Goal: Task Accomplishment & Management: Manage account settings

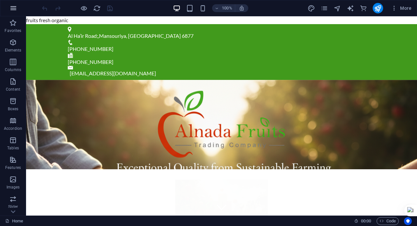
click at [15, 8] on icon "button" at bounding box center [13, 8] width 8 height 8
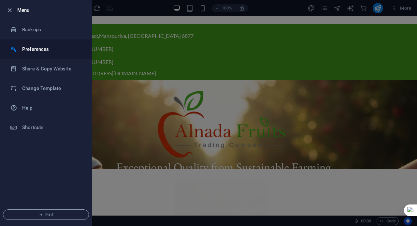
click at [41, 54] on li "Preferences" at bounding box center [45, 49] width 91 height 20
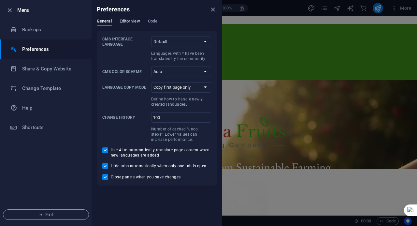
click at [130, 22] on span "Editor view" at bounding box center [129, 21] width 21 height 9
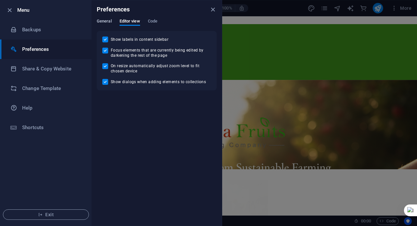
click at [103, 21] on span "General" at bounding box center [104, 21] width 15 height 9
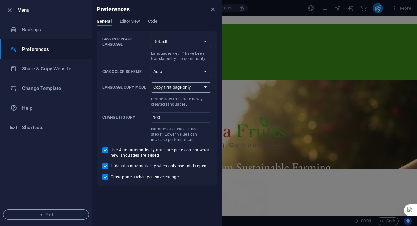
click at [171, 89] on select "Copy first page only Copy all pages" at bounding box center [181, 87] width 60 height 10
select select "all"
click at [151, 82] on select "Copy first page only Copy all pages" at bounding box center [181, 87] width 60 height 10
click at [162, 72] on select "Auto Dark Light" at bounding box center [181, 71] width 60 height 10
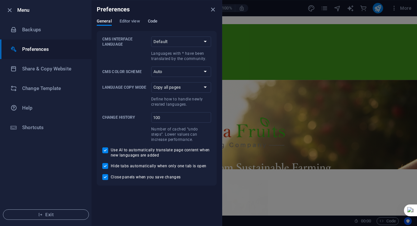
click at [154, 24] on span "Code" at bounding box center [152, 21] width 9 height 9
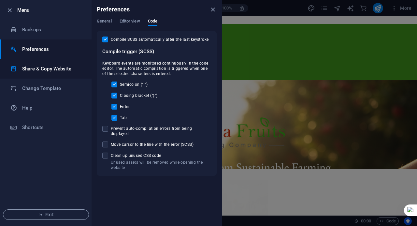
click at [36, 73] on li "Share & Copy Website" at bounding box center [45, 69] width 91 height 20
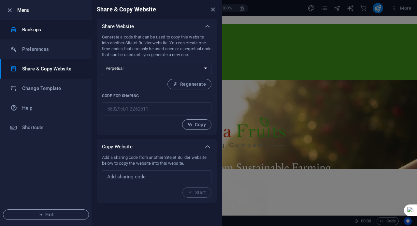
click at [30, 36] on li "Backups" at bounding box center [45, 30] width 91 height 20
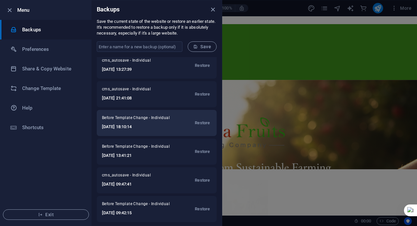
scroll to position [6, 0]
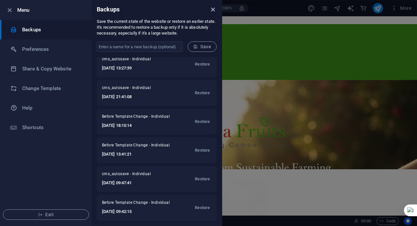
click at [213, 9] on icon "close" at bounding box center [212, 9] width 7 height 7
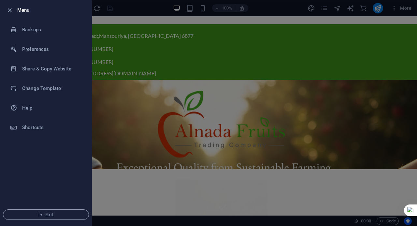
click at [324, 10] on div at bounding box center [208, 113] width 417 height 226
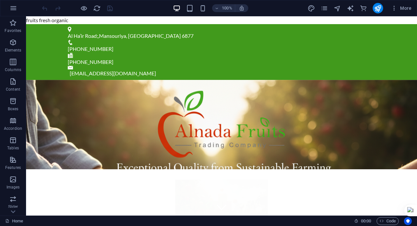
click at [323, 13] on div "100% More" at bounding box center [208, 8] width 416 height 16
click at [325, 9] on icon "pages" at bounding box center [323, 8] width 7 height 7
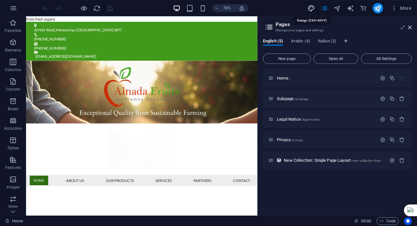
click at [312, 7] on icon "design" at bounding box center [310, 8] width 7 height 7
select select "px"
select select "400"
select select "px"
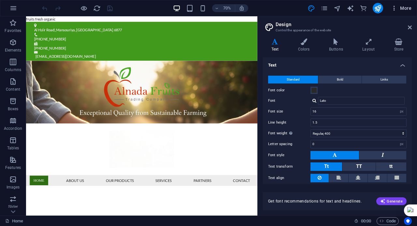
click at [400, 8] on span "More" at bounding box center [401, 8] width 21 height 7
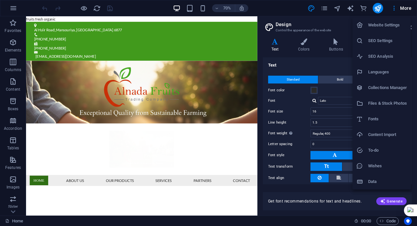
click at [387, 27] on h6 "Website Settings" at bounding box center [387, 25] width 39 height 8
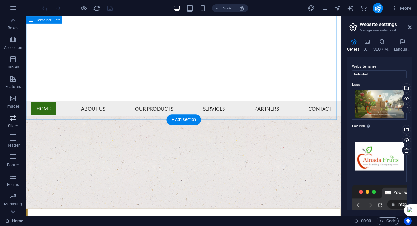
scroll to position [159, 0]
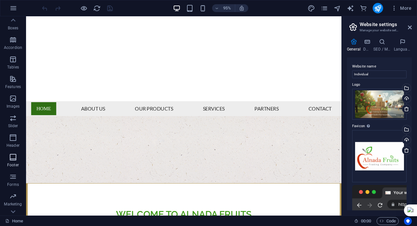
click at [19, 162] on p "Footer" at bounding box center [13, 164] width 12 height 5
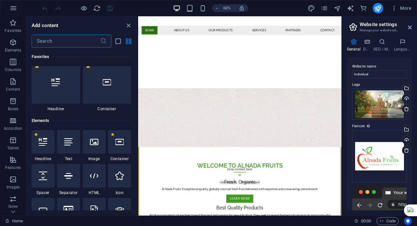
scroll to position [0, 0]
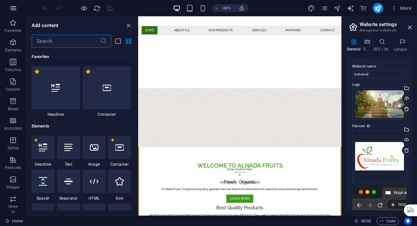
click at [19, 11] on button "button" at bounding box center [14, 8] width 16 height 16
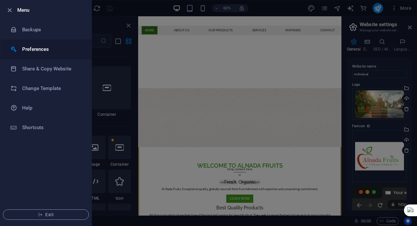
click at [30, 48] on h6 "Preferences" at bounding box center [52, 49] width 60 height 8
select select "all"
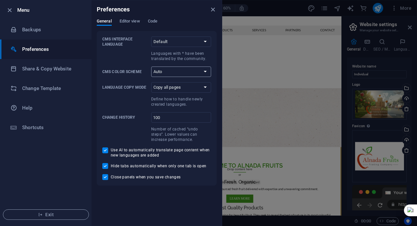
click at [183, 71] on select "Auto Dark Light" at bounding box center [181, 71] width 60 height 10
click at [173, 72] on select "Auto Dark Light" at bounding box center [181, 71] width 60 height 10
click at [41, 90] on h6 "Change Template" at bounding box center [52, 88] width 60 height 8
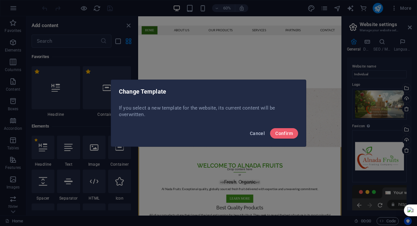
click at [261, 131] on span "Cancel" at bounding box center [257, 133] width 15 height 5
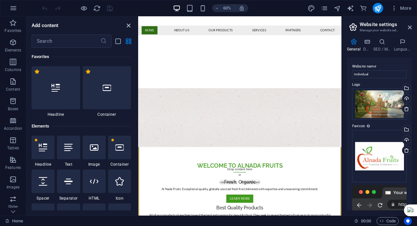
drag, startPoint x: 126, startPoint y: 26, endPoint x: 105, endPoint y: 9, distance: 26.4
click at [126, 26] on icon "close panel" at bounding box center [128, 25] width 7 height 7
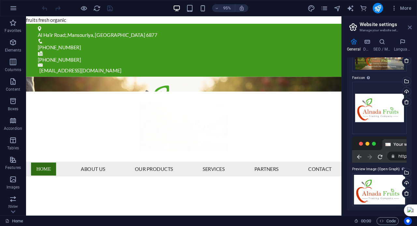
click at [408, 27] on icon at bounding box center [410, 27] width 4 height 5
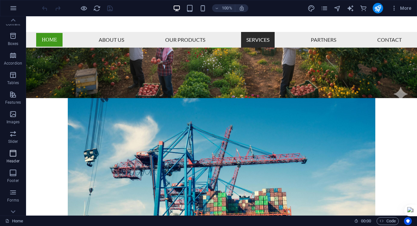
scroll to position [113, 0]
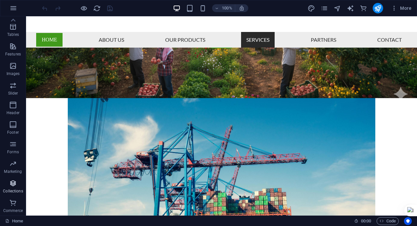
click at [12, 183] on icon "button" at bounding box center [13, 183] width 8 height 8
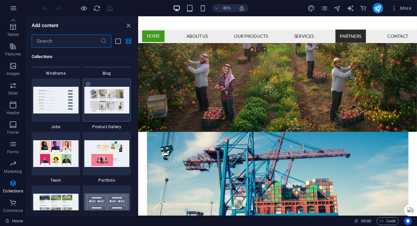
scroll to position [6091, 0]
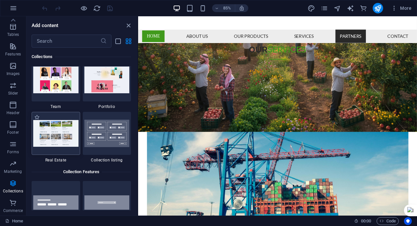
click at [61, 133] on img at bounding box center [55, 133] width 45 height 26
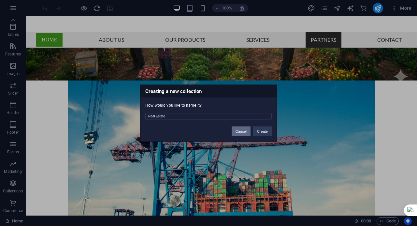
click at [238, 129] on button "Cancel" at bounding box center [241, 131] width 19 height 10
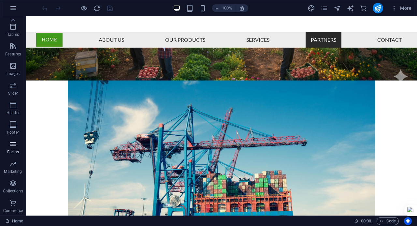
click at [21, 146] on span "Forms" at bounding box center [13, 148] width 26 height 16
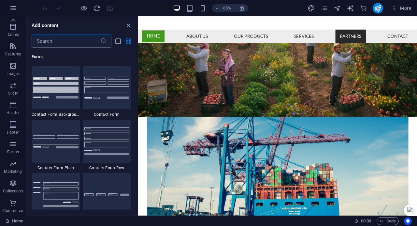
scroll to position [4754, 0]
